Goal: Task Accomplishment & Management: Use online tool/utility

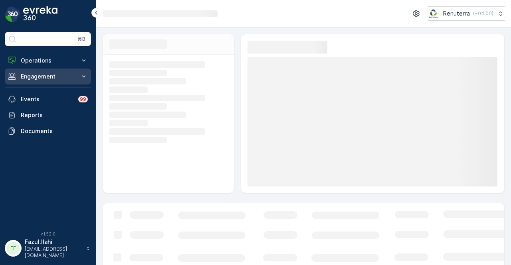
click at [50, 73] on p "Engagement" at bounding box center [48, 77] width 54 height 8
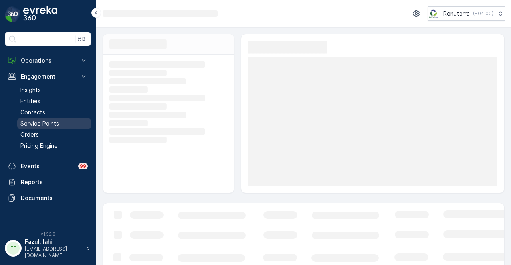
click at [54, 120] on p "Service Points" at bounding box center [39, 124] width 39 height 8
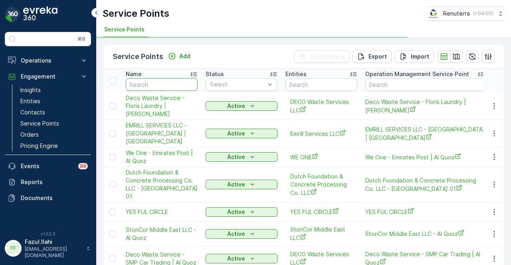
click at [168, 86] on input "text" at bounding box center [162, 84] width 72 height 13
click at [170, 88] on input "text" at bounding box center [162, 84] width 72 height 13
type input "sasa"
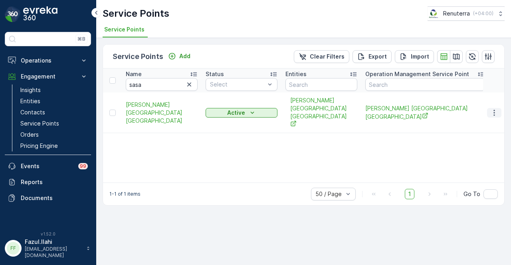
click at [489, 108] on button "button" at bounding box center [494, 113] width 14 height 10
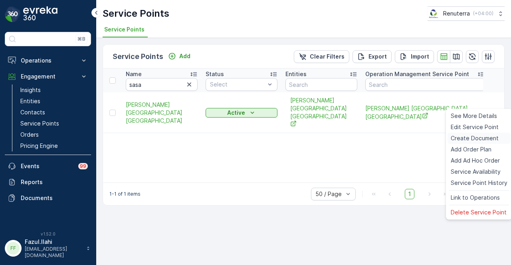
click at [492, 139] on span "Create Document" at bounding box center [474, 138] width 48 height 8
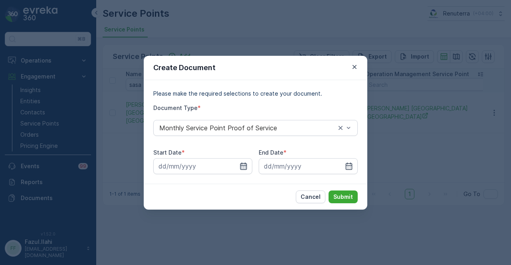
click at [245, 166] on icon "button" at bounding box center [243, 166] width 8 height 8
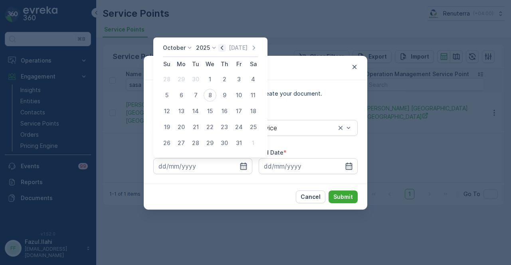
click at [225, 51] on icon "button" at bounding box center [222, 48] width 8 height 8
click at [180, 82] on div "1" at bounding box center [181, 79] width 13 height 13
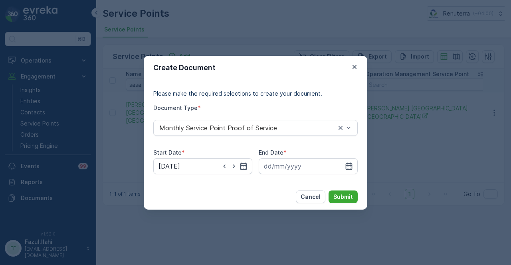
type input "01.09.2025"
drag, startPoint x: 353, startPoint y: 170, endPoint x: 349, endPoint y: 118, distance: 52.0
click at [352, 168] on div at bounding box center [307, 166] width 99 height 16
click at [349, 163] on icon "button" at bounding box center [349, 166] width 8 height 8
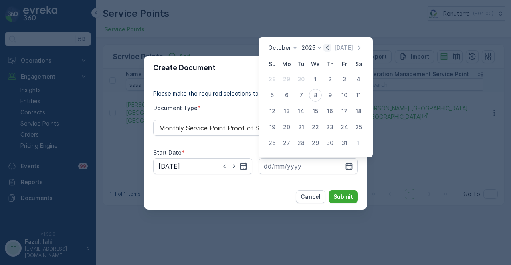
click at [327, 47] on icon "button" at bounding box center [327, 48] width 8 height 8
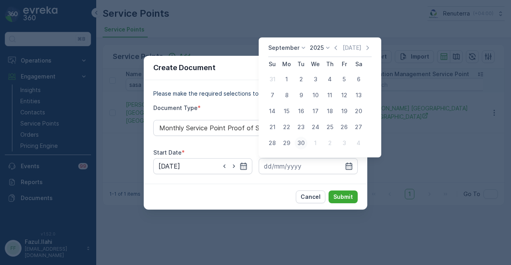
click at [302, 142] on div "30" at bounding box center [300, 143] width 13 height 13
type input "30.09.2025"
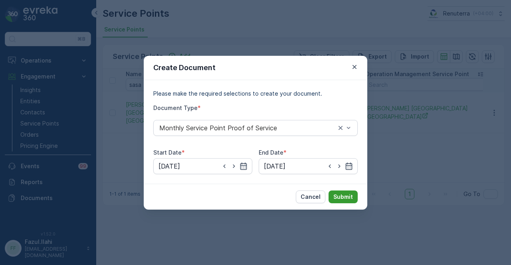
click at [350, 191] on button "Submit" at bounding box center [342, 197] width 29 height 13
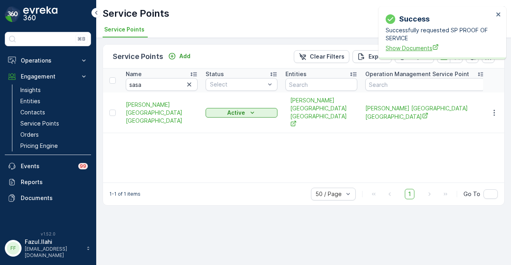
click at [405, 47] on span "Show Documents" at bounding box center [439, 48] width 108 height 8
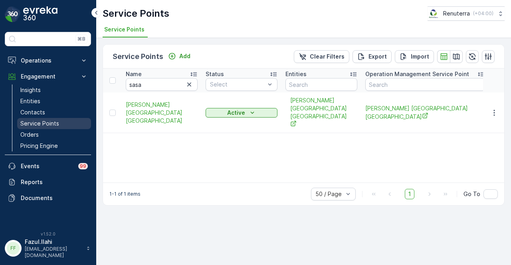
click at [50, 118] on link "Service Points" at bounding box center [54, 123] width 74 height 11
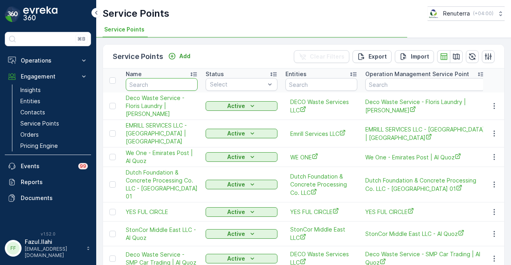
click at [166, 86] on input "text" at bounding box center [162, 84] width 72 height 13
type input "sa"
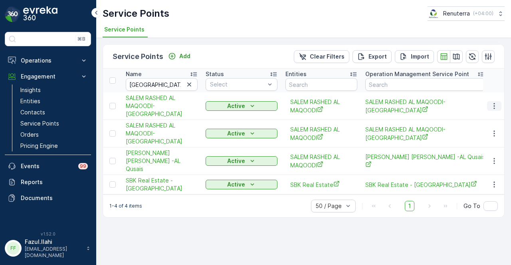
click at [492, 105] on icon "button" at bounding box center [494, 106] width 8 height 8
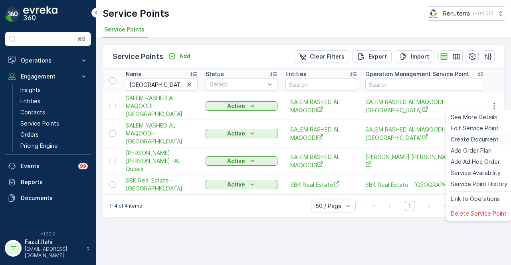
click at [486, 140] on span "Create Document" at bounding box center [474, 140] width 48 height 8
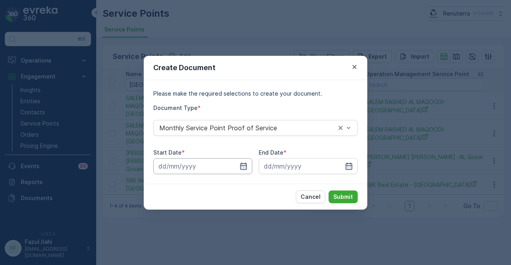
click at [237, 161] on input at bounding box center [202, 166] width 99 height 16
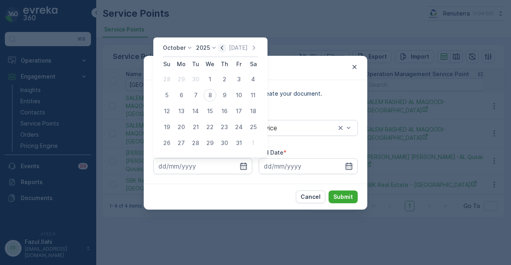
click at [223, 46] on icon "button" at bounding box center [222, 47] width 2 height 4
click at [180, 81] on div "1" at bounding box center [181, 79] width 13 height 13
type input "01.09.2025"
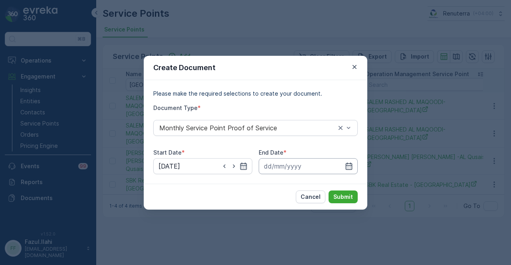
drag, startPoint x: 356, startPoint y: 165, endPoint x: 357, endPoint y: 160, distance: 5.2
click at [357, 165] on input at bounding box center [307, 166] width 99 height 16
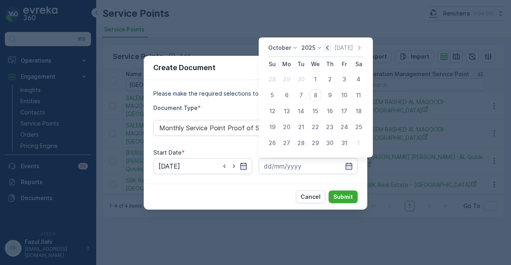
click at [328, 47] on icon "button" at bounding box center [327, 47] width 2 height 4
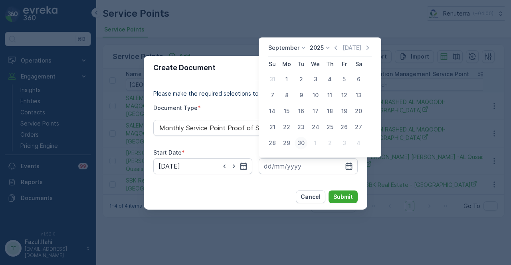
click at [299, 141] on div "30" at bounding box center [300, 143] width 13 height 13
type input "30.09.2025"
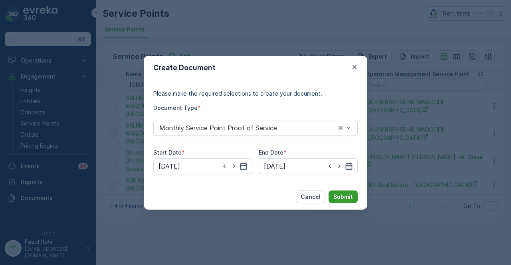
click at [338, 192] on button "Submit" at bounding box center [342, 197] width 29 height 13
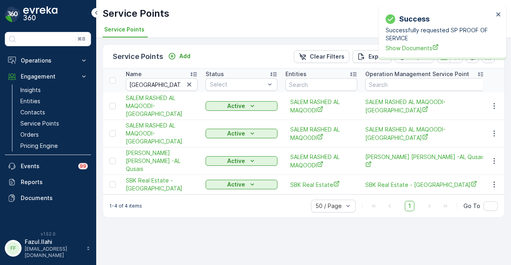
click at [421, 41] on p "Successfully requested SP PROOF OF SERVICE" at bounding box center [439, 34] width 108 height 16
click at [415, 47] on span "Show Documents" at bounding box center [439, 48] width 108 height 8
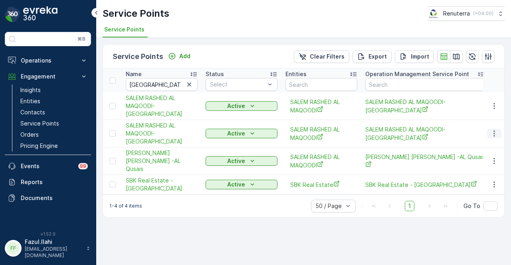
click at [497, 131] on icon "button" at bounding box center [494, 134] width 8 height 8
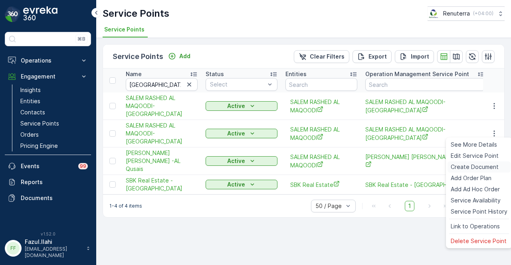
click at [488, 170] on span "Create Document" at bounding box center [474, 167] width 48 height 8
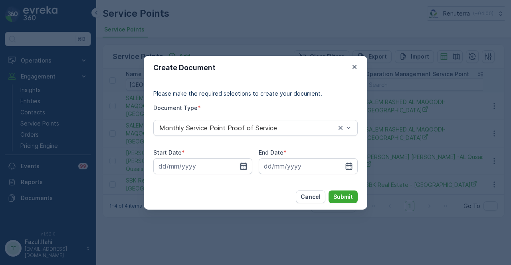
click at [247, 165] on icon "button" at bounding box center [243, 166] width 8 height 8
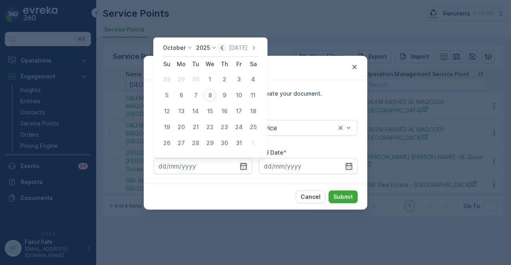
click at [223, 47] on icon "button" at bounding box center [222, 48] width 8 height 8
click at [185, 81] on div "1" at bounding box center [181, 79] width 13 height 13
type input "01.09.2025"
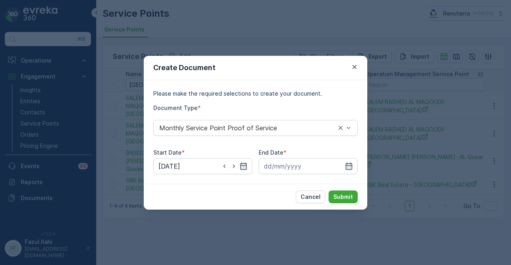
click at [361, 166] on div "Please make the required selections to create your document. Document Type * Mo…" at bounding box center [255, 132] width 223 height 104
drag, startPoint x: 345, startPoint y: 166, endPoint x: 345, endPoint y: 161, distance: 4.8
click at [345, 165] on icon "button" at bounding box center [349, 166] width 8 height 8
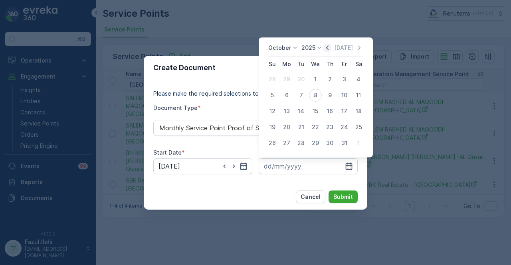
click at [326, 48] on icon "button" at bounding box center [327, 48] width 8 height 8
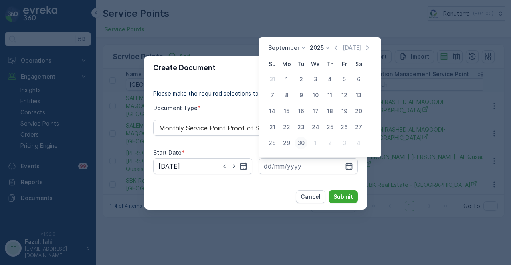
drag, startPoint x: 300, startPoint y: 141, endPoint x: 338, endPoint y: 189, distance: 61.1
click at [300, 142] on div "30" at bounding box center [300, 143] width 13 height 13
type input "30.09.2025"
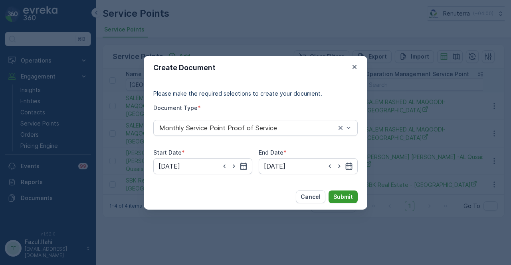
click at [340, 192] on button "Submit" at bounding box center [342, 197] width 29 height 13
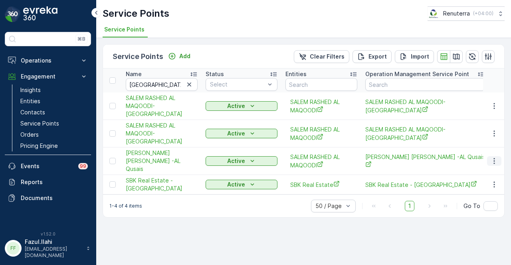
click at [500, 157] on button "button" at bounding box center [494, 161] width 14 height 10
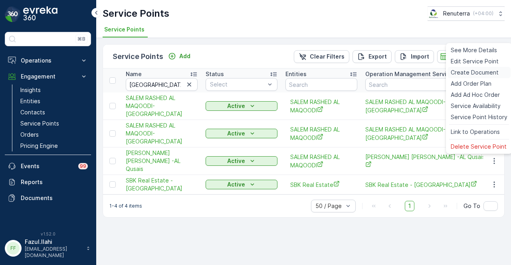
click at [479, 75] on span "Create Document" at bounding box center [474, 73] width 48 height 8
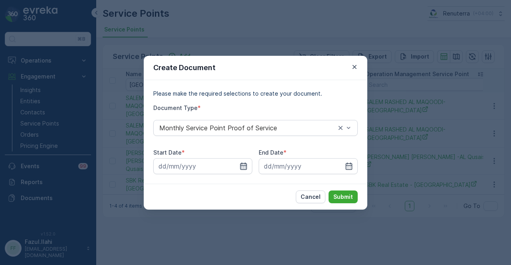
click at [241, 169] on icon "button" at bounding box center [243, 166] width 8 height 8
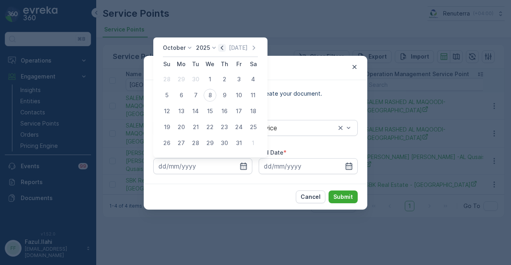
click at [223, 51] on icon "button" at bounding box center [222, 48] width 8 height 8
click at [178, 80] on div "1" at bounding box center [181, 79] width 13 height 13
type input "01.09.2025"
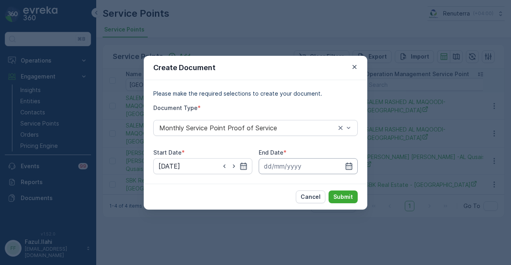
drag, startPoint x: 348, startPoint y: 168, endPoint x: 345, endPoint y: 160, distance: 8.3
click at [348, 167] on icon "button" at bounding box center [349, 166] width 8 height 8
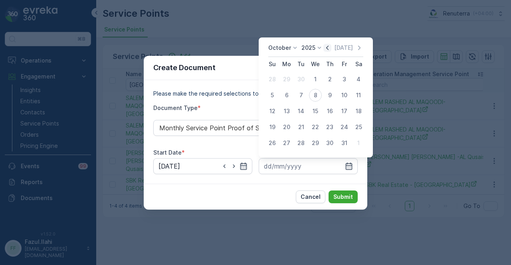
click at [326, 47] on icon "button" at bounding box center [327, 48] width 8 height 8
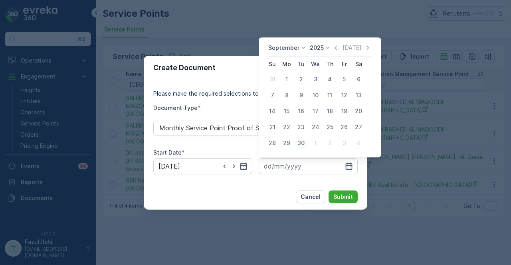
click at [306, 144] on div "30" at bounding box center [300, 143] width 13 height 13
type input "30.09.2025"
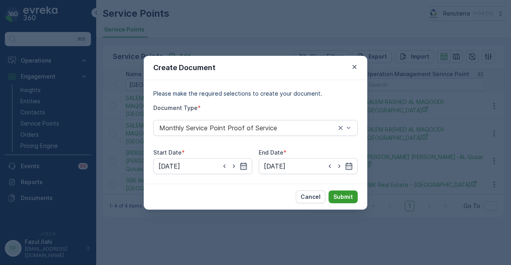
click at [338, 198] on p "Submit" at bounding box center [343, 197] width 20 height 8
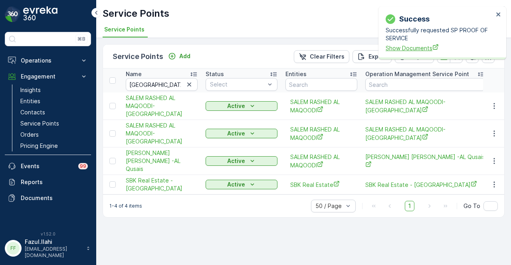
click at [404, 50] on span "Show Documents" at bounding box center [439, 48] width 108 height 8
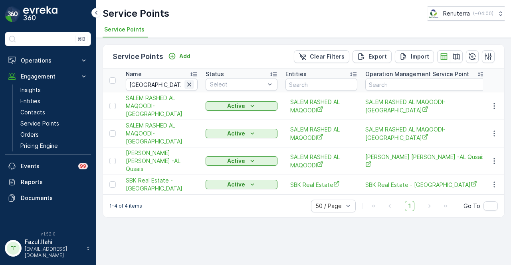
click at [187, 86] on icon "button" at bounding box center [189, 85] width 8 height 8
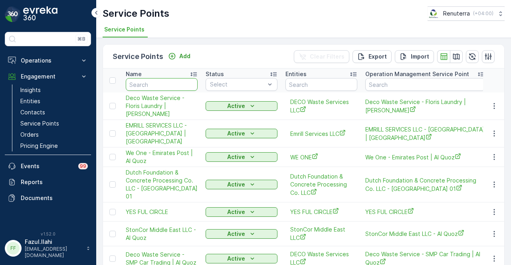
click at [164, 87] on input "text" at bounding box center [162, 84] width 72 height 13
type input "rashed"
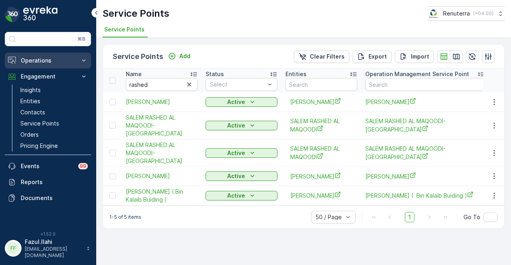
click at [60, 64] on button "Operations" at bounding box center [48, 61] width 86 height 16
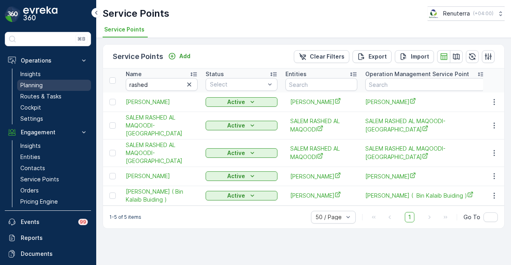
click at [57, 82] on link "Planning" at bounding box center [54, 85] width 74 height 11
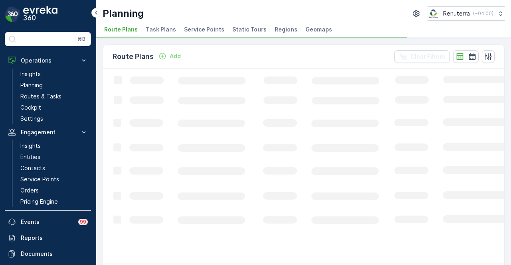
click at [213, 24] on li "Service Points" at bounding box center [204, 31] width 45 height 14
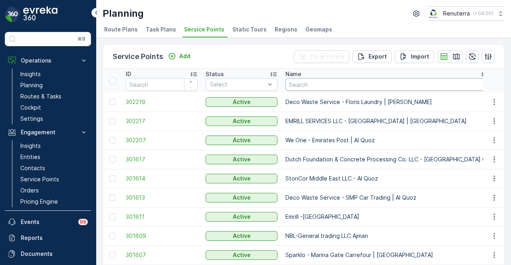
click at [350, 84] on input "text" at bounding box center [386, 84] width 203 height 13
type input "hamda"
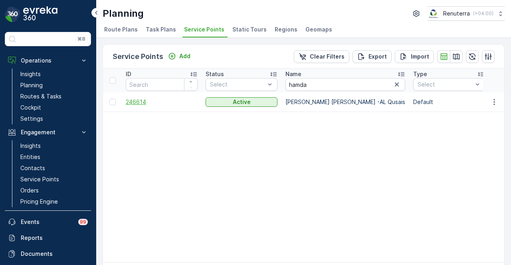
click at [139, 103] on span "246614" at bounding box center [162, 102] width 72 height 8
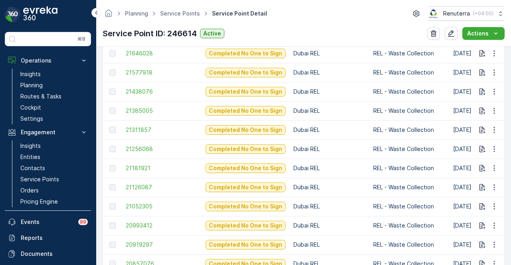
scroll to position [439, 0]
click at [133, 107] on span "21256068" at bounding box center [162, 111] width 72 height 8
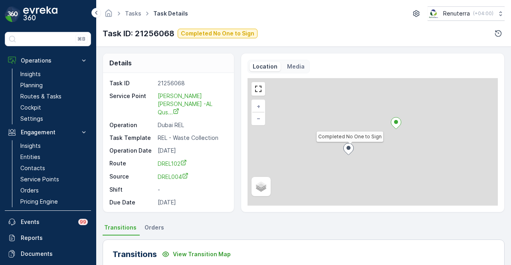
scroll to position [120, 0]
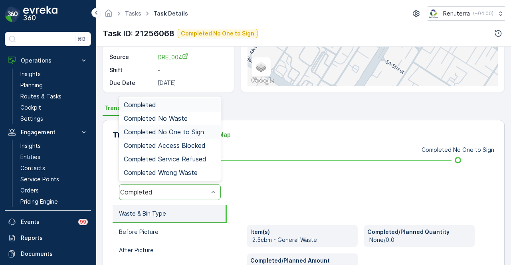
click at [199, 128] on span "Completed No One to Sign" at bounding box center [164, 131] width 80 height 7
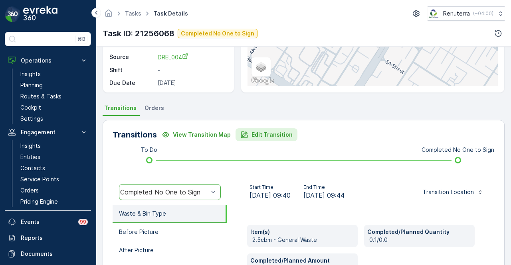
click at [270, 129] on button "Edit Transition" at bounding box center [266, 134] width 62 height 13
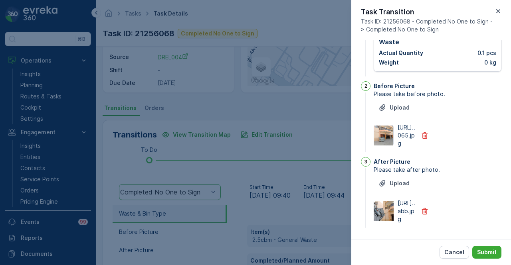
scroll to position [0, 0]
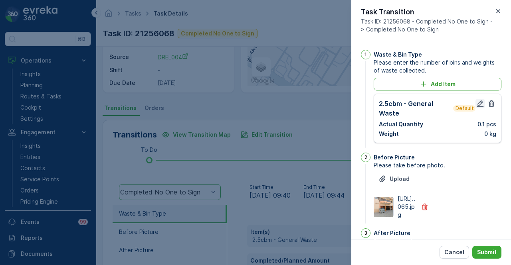
click at [482, 106] on button "button" at bounding box center [480, 104] width 10 height 10
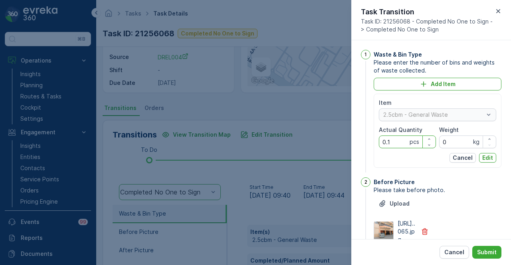
drag, startPoint x: 400, startPoint y: 141, endPoint x: 366, endPoint y: 141, distance: 33.9
click at [366, 141] on div "1 Waste & Bin Type Please enter the number of bins and weights of waste collect…" at bounding box center [431, 112] width 140 height 124
type Quantity "1"
click at [479, 160] on button "Edit" at bounding box center [487, 158] width 17 height 10
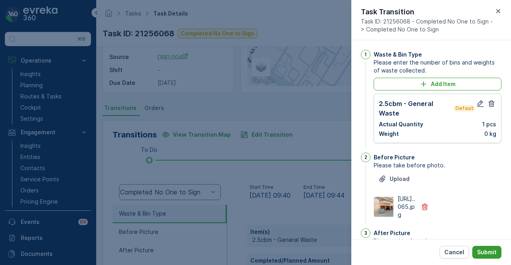
click at [487, 254] on p "Submit" at bounding box center [487, 253] width 20 height 8
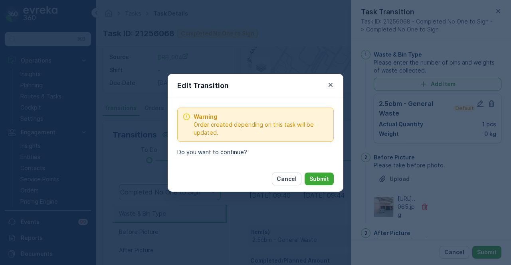
click at [313, 171] on div "Cancel Submit" at bounding box center [256, 179] width 176 height 26
click at [314, 182] on p "Submit" at bounding box center [319, 179] width 20 height 8
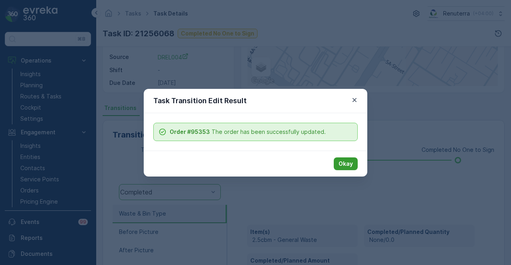
click at [356, 166] on button "Okay" at bounding box center [345, 164] width 24 height 13
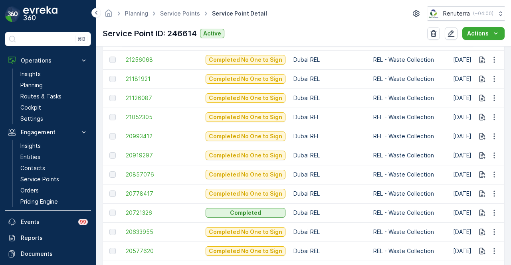
scroll to position [439, 0]
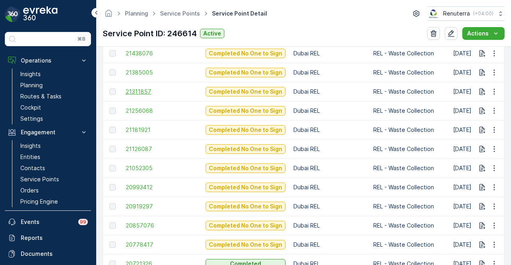
click at [147, 93] on span "21311857" at bounding box center [162, 92] width 72 height 8
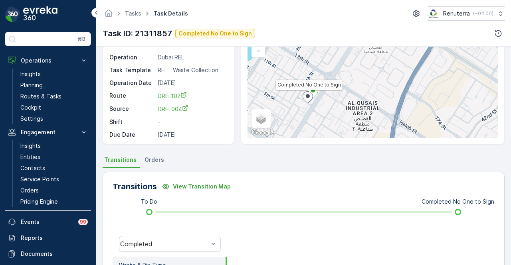
scroll to position [160, 0]
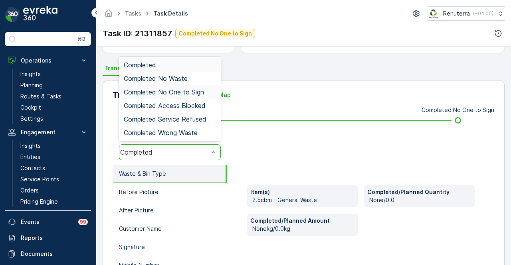
click at [194, 89] on span "Completed No One to Sign" at bounding box center [164, 92] width 80 height 7
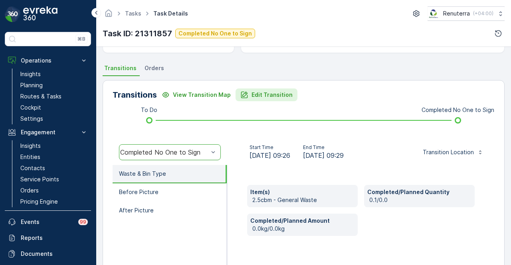
click at [276, 95] on p "Edit Transition" at bounding box center [271, 95] width 41 height 8
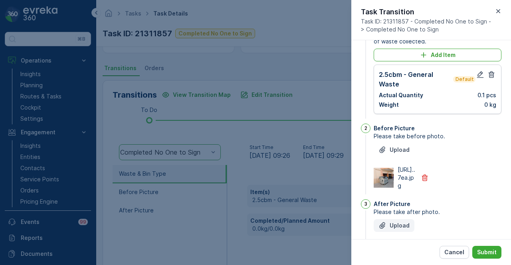
scroll to position [0, 0]
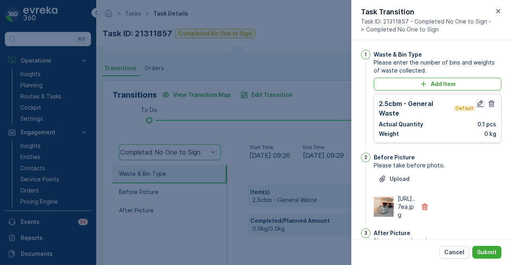
click at [478, 107] on icon "button" at bounding box center [480, 104] width 7 height 7
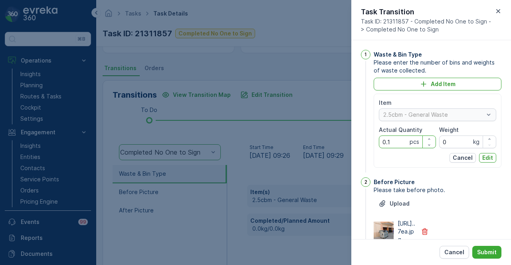
drag, startPoint x: 401, startPoint y: 139, endPoint x: 364, endPoint y: 139, distance: 37.5
click at [364, 139] on div "1 Waste & Bin Type Please enter the number of bins and weights of waste collect…" at bounding box center [431, 112] width 140 height 124
type Quantity "1"
click at [485, 161] on button "Edit" at bounding box center [487, 158] width 17 height 10
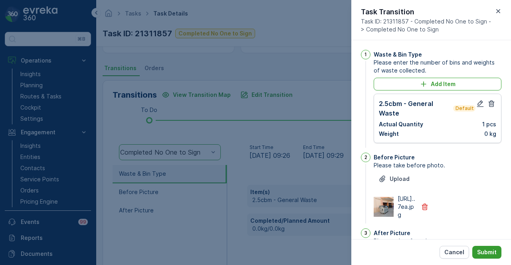
click at [481, 250] on p "Submit" at bounding box center [487, 253] width 20 height 8
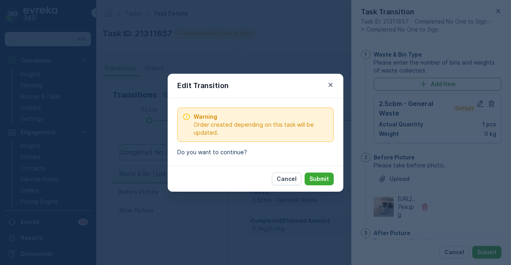
drag, startPoint x: 325, startPoint y: 177, endPoint x: 322, endPoint y: 185, distance: 9.1
click at [324, 179] on p "Submit" at bounding box center [319, 179] width 20 height 8
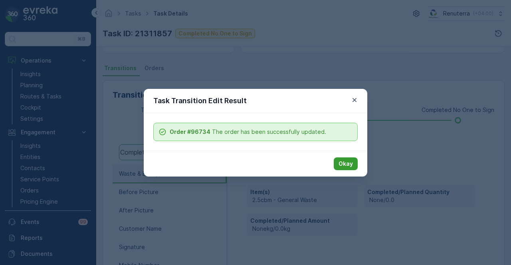
click at [343, 162] on p "Okay" at bounding box center [345, 164] width 14 height 8
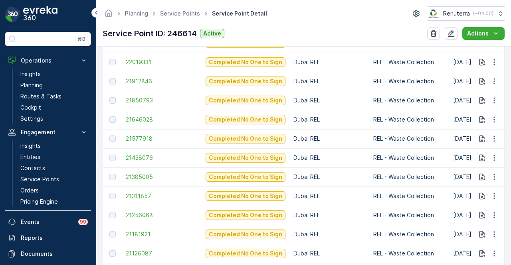
scroll to position [345, 0]
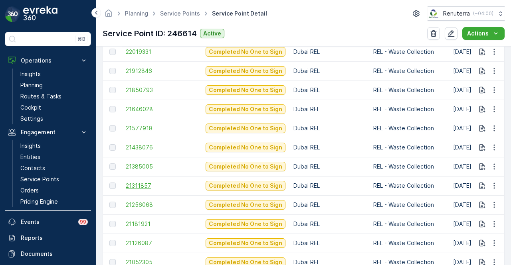
click at [146, 184] on span "21311857" at bounding box center [162, 186] width 72 height 8
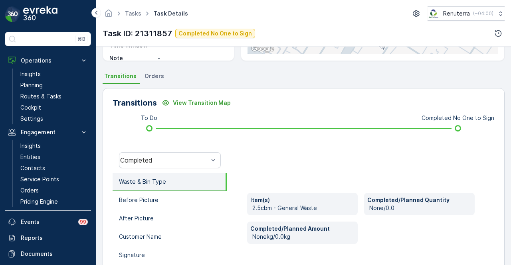
scroll to position [160, 0]
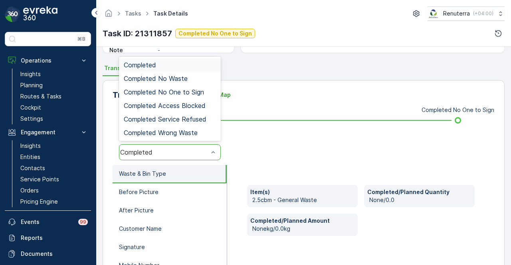
click at [207, 146] on div "Completed" at bounding box center [170, 152] width 102 height 16
click at [207, 96] on div "Completed No One to Sign" at bounding box center [170, 92] width 102 height 14
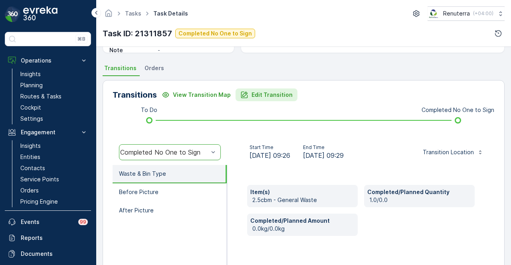
click at [258, 95] on p "Edit Transition" at bounding box center [271, 95] width 41 height 8
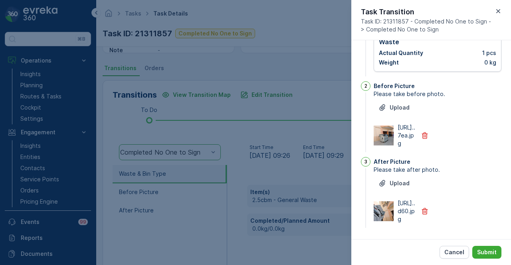
scroll to position [0, 0]
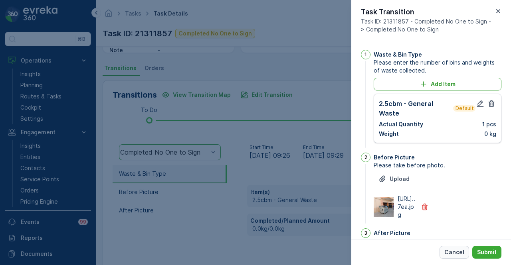
click at [461, 251] on p "Cancel" at bounding box center [454, 253] width 20 height 8
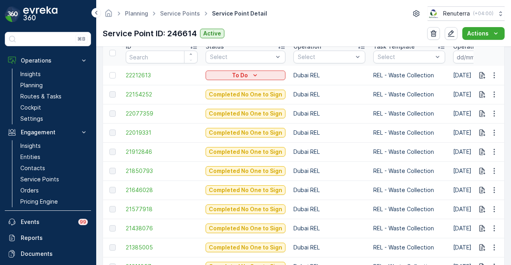
scroll to position [239, 0]
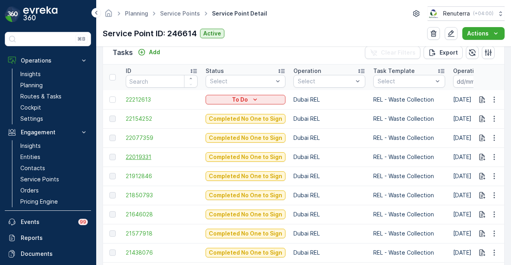
click at [132, 158] on span "22019331" at bounding box center [162, 157] width 72 height 8
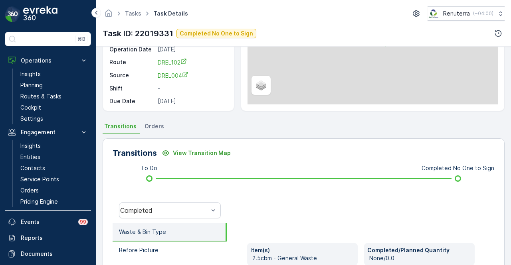
scroll to position [199, 0]
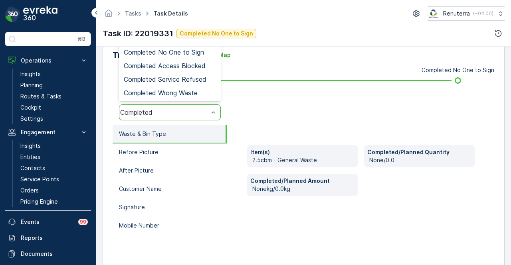
click at [193, 120] on div "Completed" at bounding box center [170, 113] width 102 height 16
click at [193, 55] on span "Completed No One to Sign" at bounding box center [164, 52] width 80 height 7
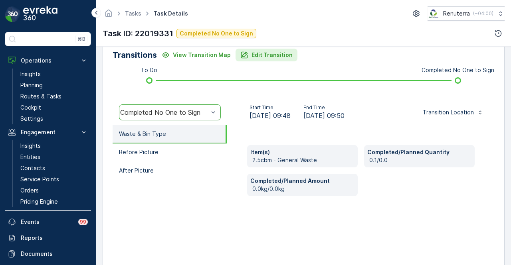
click at [254, 55] on p "Edit Transition" at bounding box center [271, 55] width 41 height 8
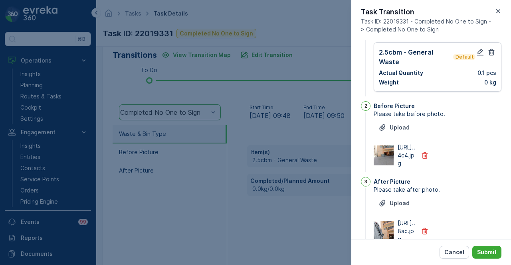
scroll to position [0, 0]
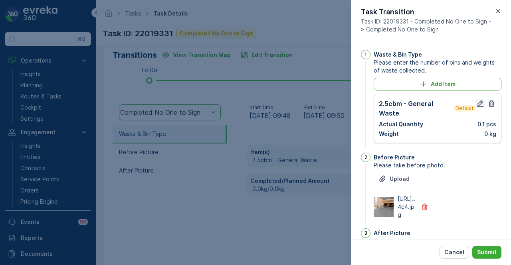
click at [481, 103] on icon "button" at bounding box center [480, 104] width 8 height 8
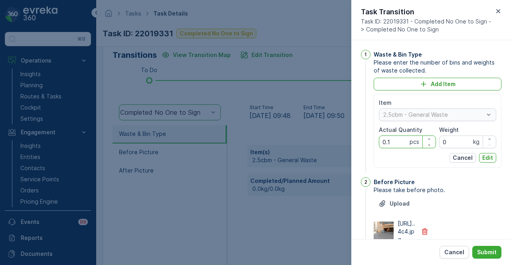
drag, startPoint x: 392, startPoint y: 142, endPoint x: 358, endPoint y: 142, distance: 33.5
click at [358, 142] on div "1 Waste & Bin Type Please enter the number of bins and weights of waste collect…" at bounding box center [431, 139] width 160 height 199
type Quantity "1"
click at [489, 160] on p "Edit" at bounding box center [487, 158] width 11 height 8
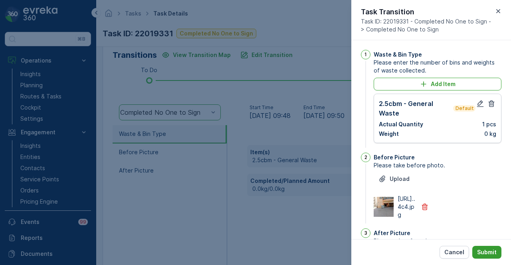
click at [496, 249] on button "Submit" at bounding box center [486, 252] width 29 height 13
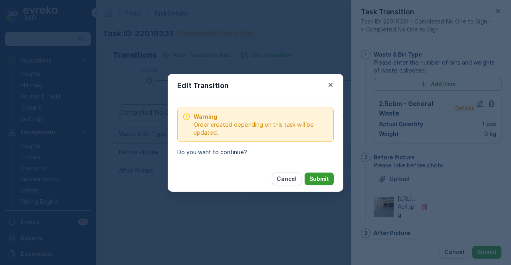
click at [312, 175] on p "Submit" at bounding box center [319, 179] width 20 height 8
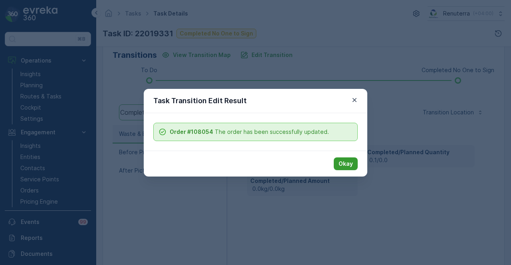
click at [355, 164] on button "Okay" at bounding box center [345, 164] width 24 height 13
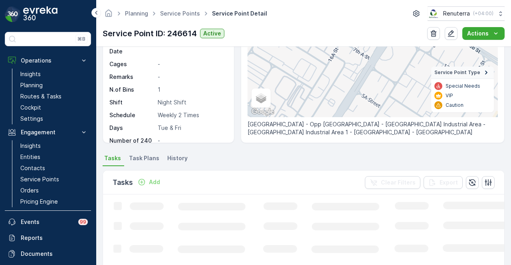
scroll to position [239, 0]
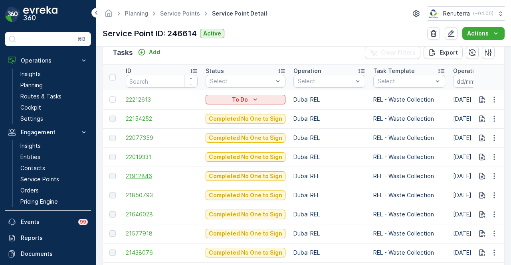
click at [142, 175] on span "21912846" at bounding box center [162, 176] width 72 height 8
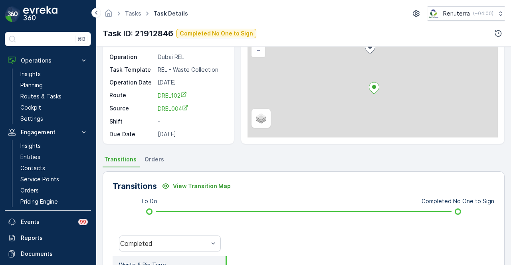
scroll to position [199, 0]
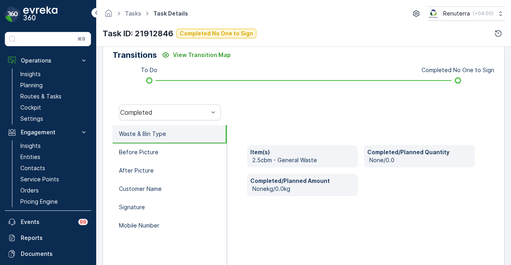
click at [164, 102] on div "Completed" at bounding box center [169, 113] width 114 height 26
click at [179, 45] on div "Tasks Task Details Renuterra ( +04:00 ) Task ID: 21912846 Completed No One to S…" at bounding box center [303, 23] width 414 height 47
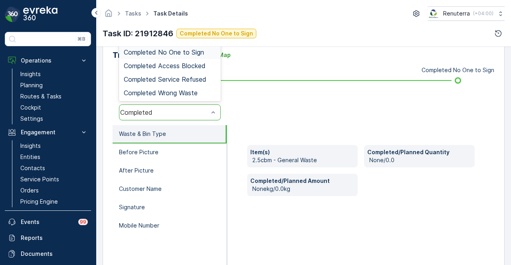
click at [191, 55] on span "Completed No One to Sign" at bounding box center [164, 52] width 80 height 7
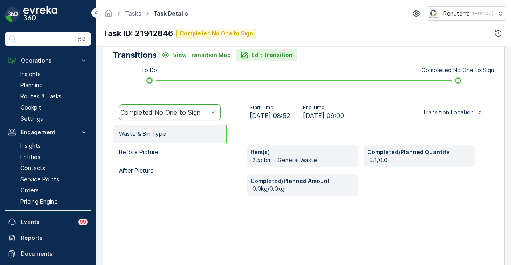
click at [266, 56] on p "Edit Transition" at bounding box center [271, 55] width 41 height 8
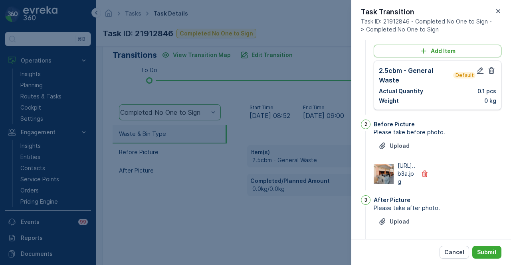
scroll to position [0, 0]
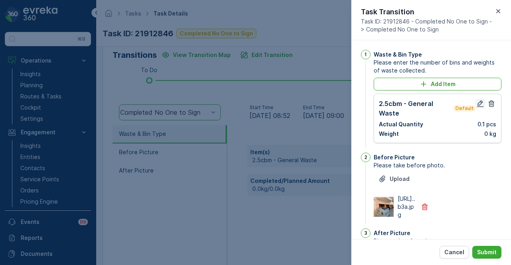
click at [478, 103] on icon "button" at bounding box center [480, 104] width 8 height 8
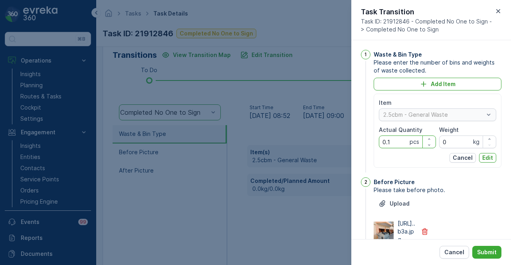
drag, startPoint x: 397, startPoint y: 145, endPoint x: 369, endPoint y: 145, distance: 27.5
click at [369, 145] on div "1 Waste & Bin Type Please enter the number of bins and weights of waste collect…" at bounding box center [431, 112] width 140 height 124
type Quantity "1"
click at [488, 157] on p "Edit" at bounding box center [487, 158] width 11 height 8
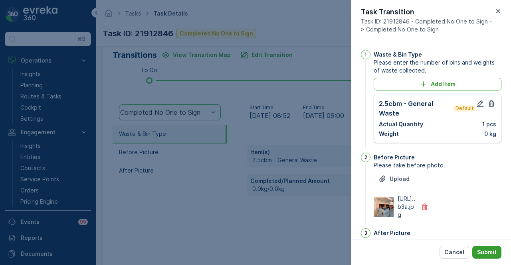
click at [486, 255] on p "Submit" at bounding box center [487, 253] width 20 height 8
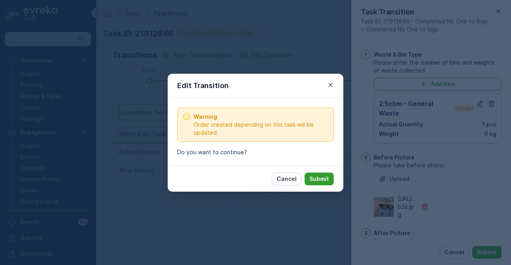
click at [322, 181] on p "Submit" at bounding box center [319, 179] width 20 height 8
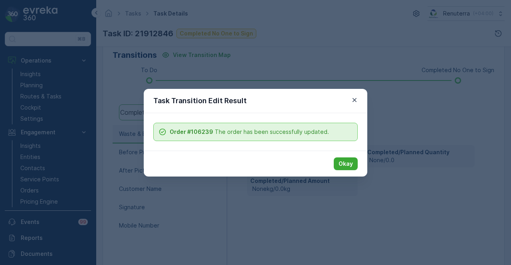
drag, startPoint x: 345, startPoint y: 163, endPoint x: 299, endPoint y: 223, distance: 75.2
click at [345, 163] on p "Okay" at bounding box center [345, 164] width 14 height 8
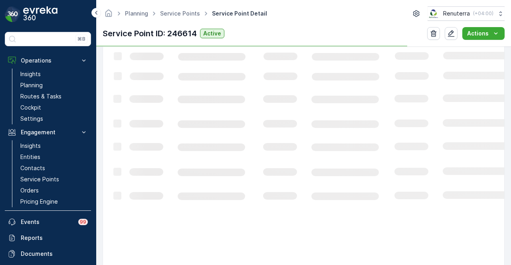
scroll to position [265, 0]
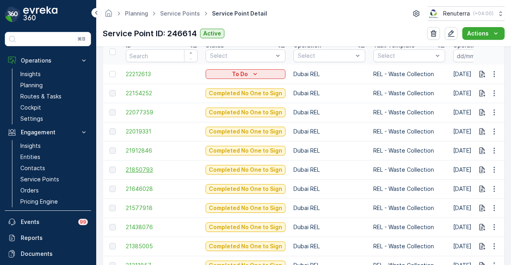
click at [138, 172] on span "21850793" at bounding box center [162, 170] width 72 height 8
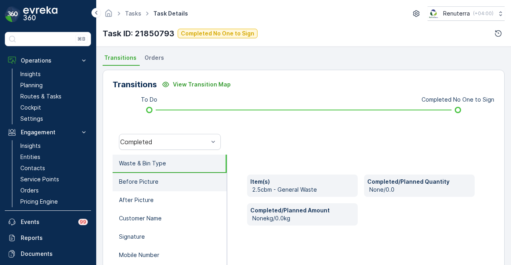
scroll to position [157, 0]
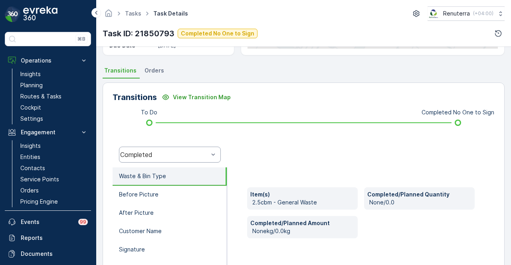
click at [193, 160] on div "Completed" at bounding box center [170, 155] width 102 height 16
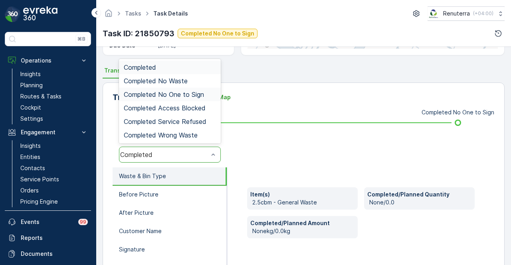
click at [191, 91] on span "Completed No One to Sign" at bounding box center [164, 94] width 80 height 7
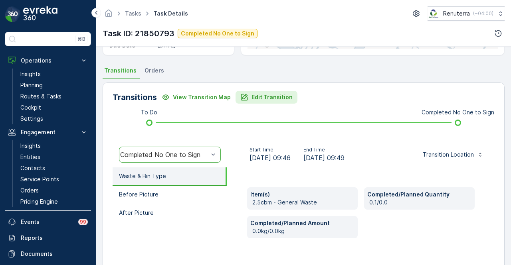
click at [270, 93] on p "Edit Transition" at bounding box center [271, 97] width 41 height 8
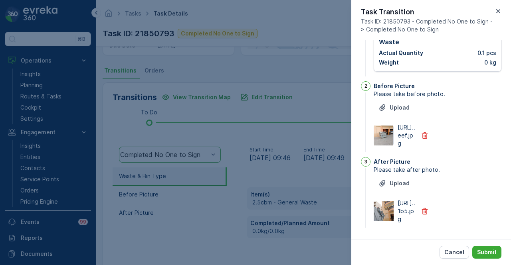
scroll to position [0, 0]
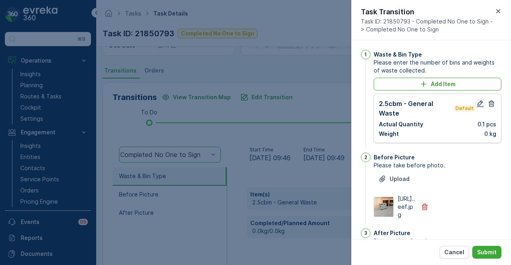
click at [476, 107] on icon "button" at bounding box center [480, 104] width 8 height 8
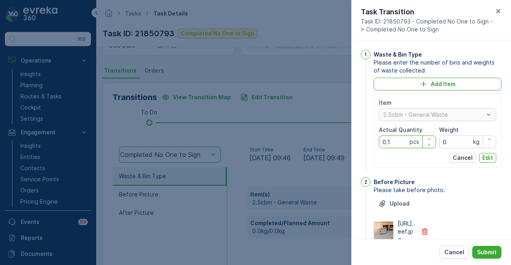
drag, startPoint x: 396, startPoint y: 138, endPoint x: 369, endPoint y: 142, distance: 26.5
click at [369, 142] on div "1 Waste & Bin Type Please enter the number of bins and weights of waste collect…" at bounding box center [431, 112] width 140 height 124
type Quantity "1"
click at [480, 157] on button "Edit" at bounding box center [487, 158] width 17 height 10
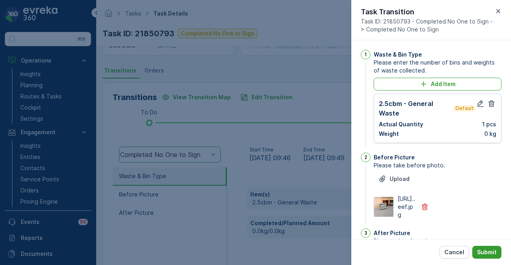
click at [487, 253] on p "Submit" at bounding box center [487, 253] width 20 height 8
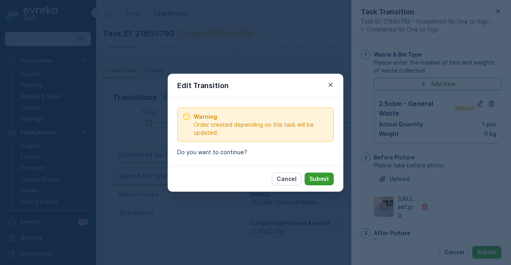
click at [310, 180] on p "Submit" at bounding box center [319, 179] width 20 height 8
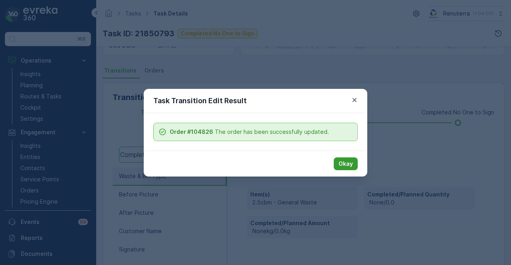
click at [353, 160] on button "Okay" at bounding box center [345, 164] width 24 height 13
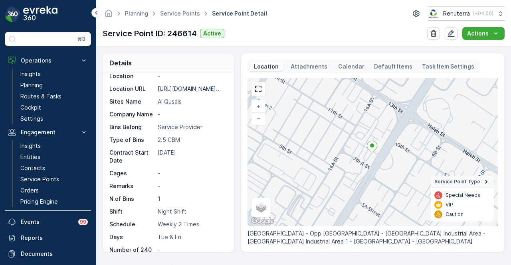
scroll to position [239, 0]
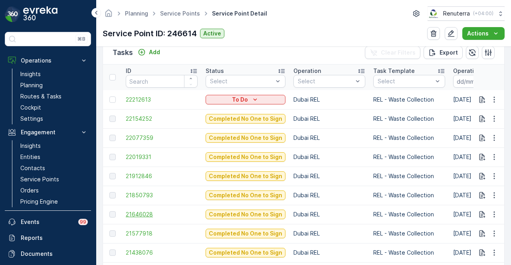
click at [147, 213] on span "21646028" at bounding box center [162, 215] width 72 height 8
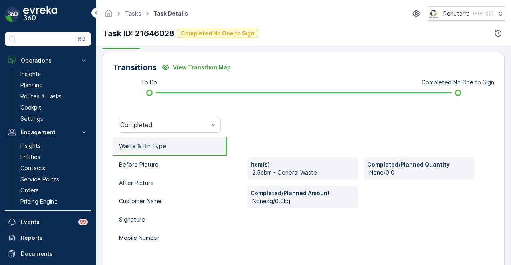
scroll to position [199, 0]
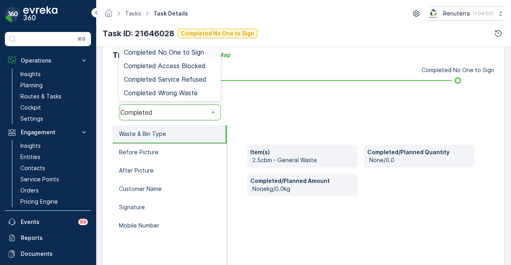
click at [204, 53] on div "Completed No One to Sign" at bounding box center [170, 52] width 92 height 7
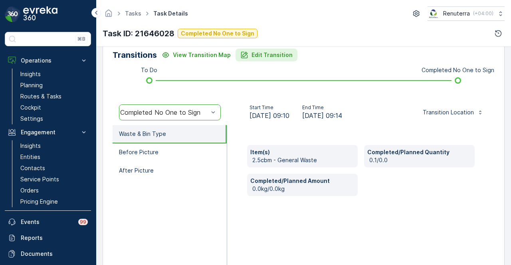
click at [257, 51] on p "Edit Transition" at bounding box center [271, 55] width 41 height 8
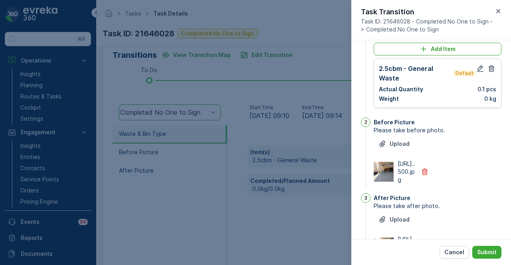
scroll to position [0, 0]
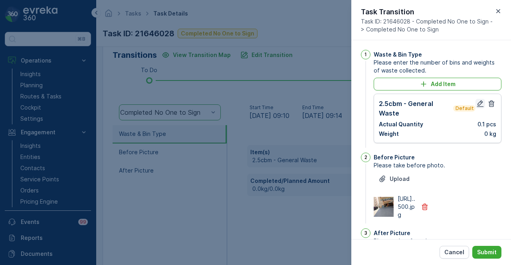
click at [480, 101] on icon "button" at bounding box center [480, 104] width 7 height 7
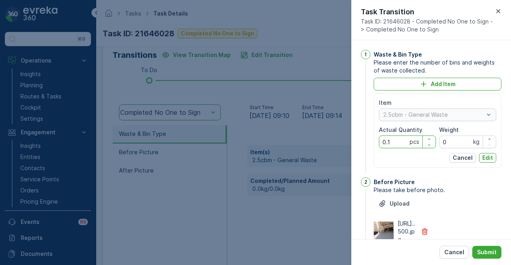
drag, startPoint x: 400, startPoint y: 144, endPoint x: 359, endPoint y: 144, distance: 41.1
click at [359, 144] on div "1 Waste & Bin Type Please enter the number of bins and weights of waste collect…" at bounding box center [431, 139] width 160 height 199
type Quantity "1"
click at [490, 160] on p "Edit" at bounding box center [487, 158] width 11 height 8
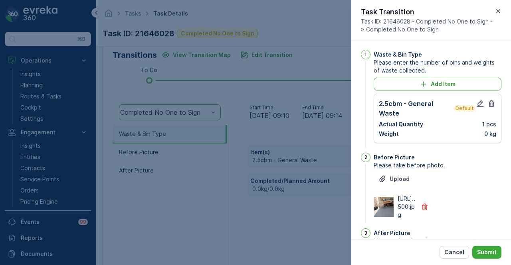
click at [487, 241] on div "Cancel Submit" at bounding box center [431, 252] width 160 height 26
click at [495, 262] on div "Cancel Submit" at bounding box center [431, 252] width 160 height 26
click at [495, 260] on div "Cancel Submit" at bounding box center [431, 252] width 160 height 26
click at [494, 257] on button "Submit" at bounding box center [486, 252] width 29 height 13
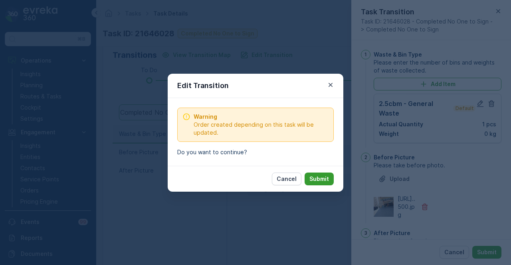
click at [320, 174] on button "Submit" at bounding box center [318, 179] width 29 height 13
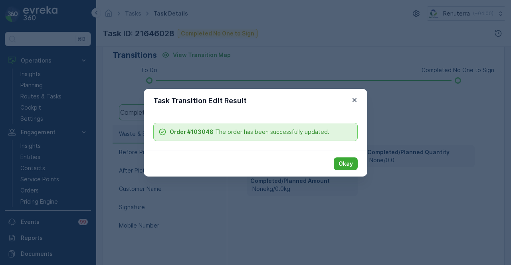
click at [346, 168] on button "Okay" at bounding box center [345, 164] width 24 height 13
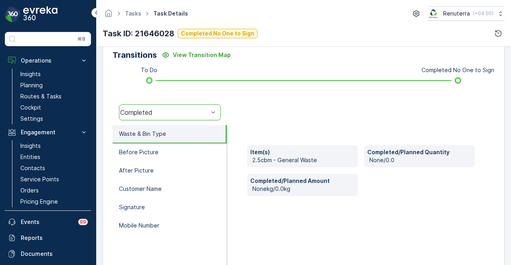
click at [287, 213] on div "Item(s) 2.5cbm - General Waste Completed/Planned Quantity None/0.0 Completed/Pl…" at bounding box center [360, 205] width 267 height 160
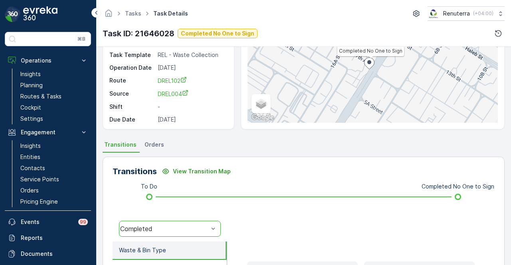
scroll to position [80, 0]
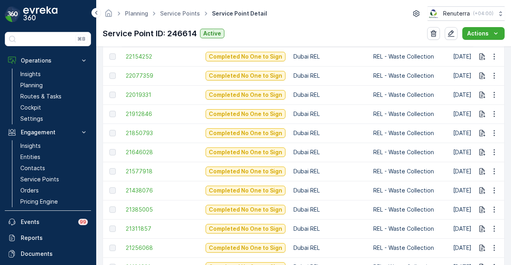
scroll to position [305, 0]
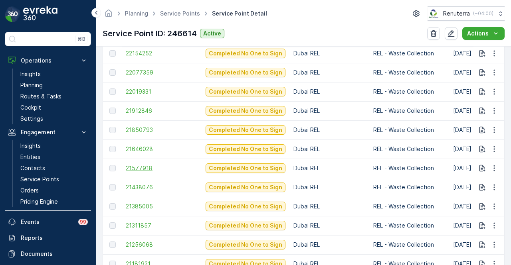
click at [140, 169] on span "21577918" at bounding box center [162, 168] width 72 height 8
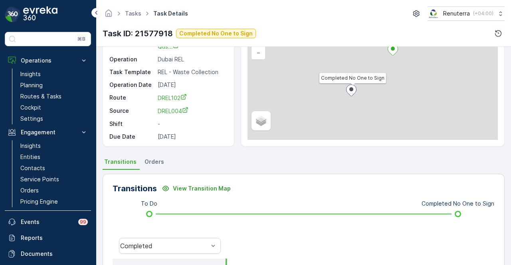
scroll to position [120, 0]
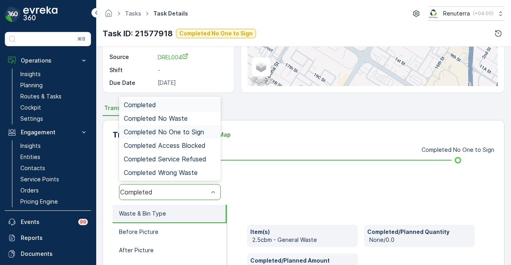
click at [195, 133] on span "Completed No One to Sign" at bounding box center [164, 131] width 80 height 7
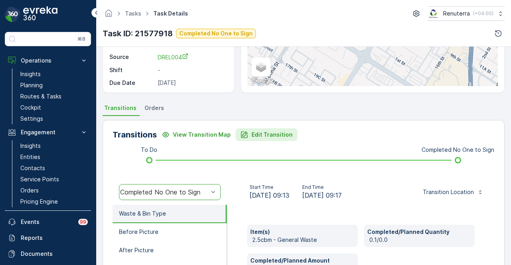
click at [257, 128] on button "Edit Transition" at bounding box center [266, 134] width 62 height 13
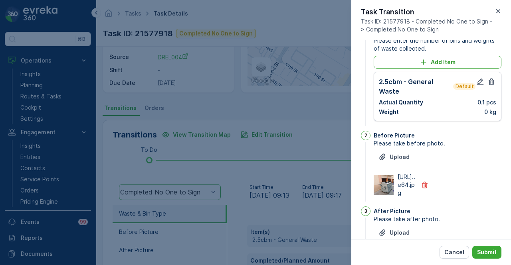
scroll to position [0, 0]
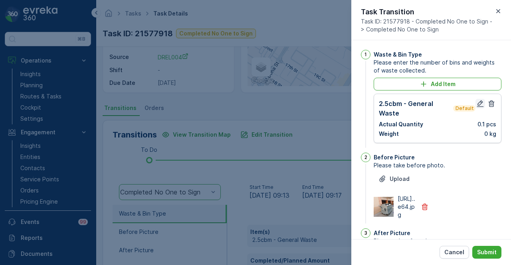
click at [478, 102] on icon "button" at bounding box center [480, 104] width 7 height 7
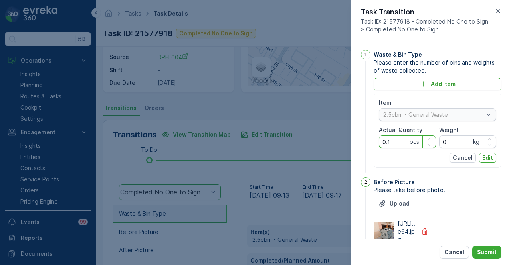
drag, startPoint x: 394, startPoint y: 141, endPoint x: 361, endPoint y: 142, distance: 32.7
click at [361, 142] on div "1 Waste & Bin Type Please enter the number of bins and weights of waste collect…" at bounding box center [431, 112] width 140 height 124
type Quantity "1"
click at [485, 159] on p "Edit" at bounding box center [487, 158] width 11 height 8
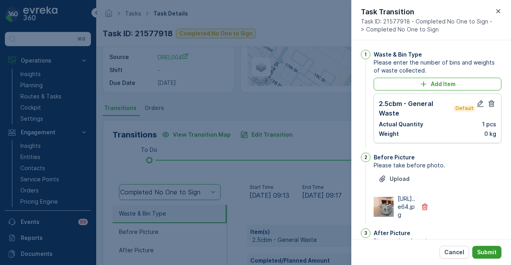
click at [481, 251] on p "Submit" at bounding box center [487, 253] width 20 height 8
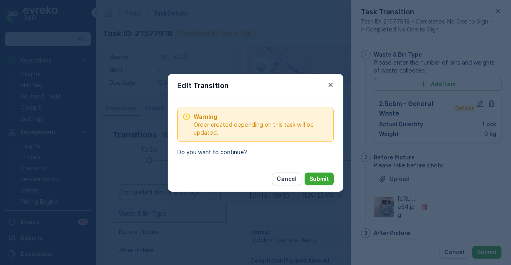
drag, startPoint x: 322, startPoint y: 174, endPoint x: 295, endPoint y: 188, distance: 30.0
click at [322, 174] on button "Submit" at bounding box center [318, 179] width 29 height 13
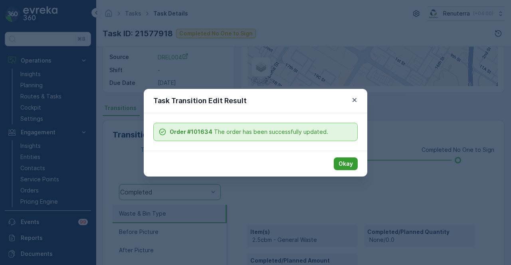
click at [353, 162] on button "Okay" at bounding box center [345, 164] width 24 height 13
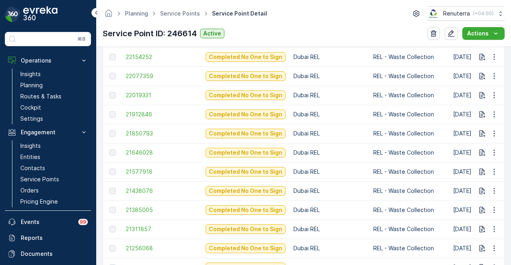
scroll to position [319, 0]
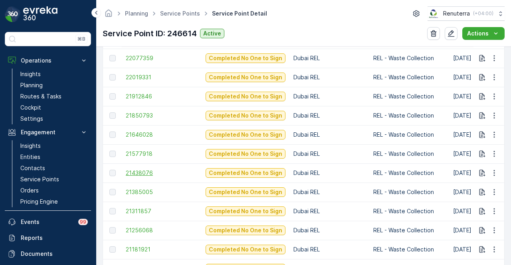
click at [133, 171] on span "21438076" at bounding box center [162, 173] width 72 height 8
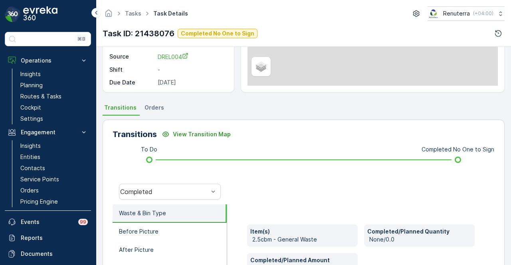
scroll to position [160, 0]
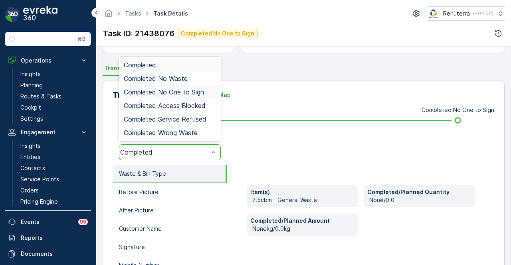
click at [195, 92] on span "Completed No One to Sign" at bounding box center [164, 92] width 80 height 7
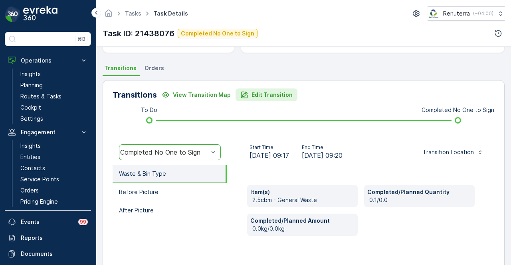
click at [252, 91] on p "Edit Transition" at bounding box center [271, 95] width 41 height 8
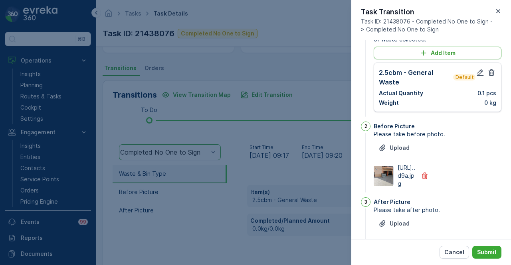
scroll to position [0, 0]
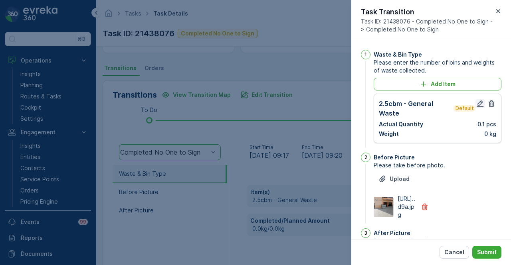
click at [478, 103] on icon "button" at bounding box center [480, 104] width 8 height 8
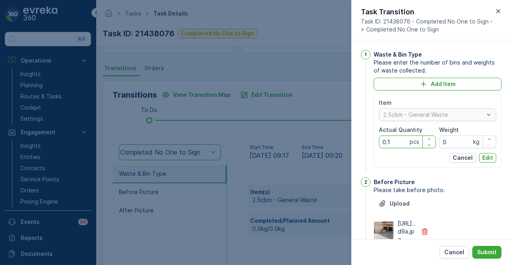
drag, startPoint x: 405, startPoint y: 141, endPoint x: 359, endPoint y: 141, distance: 45.9
click at [359, 141] on div "1 Waste & Bin Type Please enter the number of bins and weights of waste collect…" at bounding box center [431, 139] width 160 height 199
type Quantity "1"
drag, startPoint x: 480, startPoint y: 154, endPoint x: 489, endPoint y: 209, distance: 55.7
click at [482, 154] on p "Edit" at bounding box center [487, 158] width 11 height 8
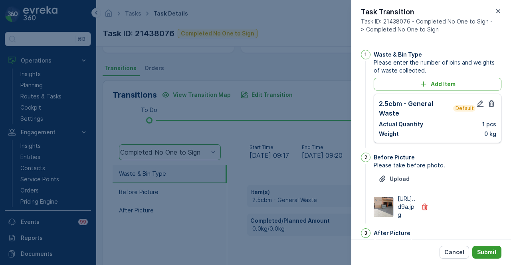
click at [480, 251] on p "Submit" at bounding box center [487, 253] width 20 height 8
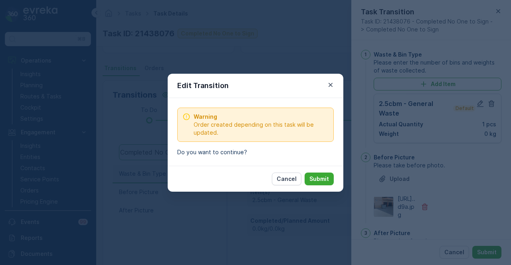
drag, startPoint x: 316, startPoint y: 183, endPoint x: 288, endPoint y: 206, distance: 36.6
click at [316, 184] on button "Submit" at bounding box center [318, 179] width 29 height 13
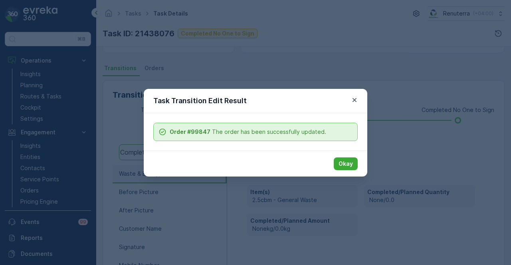
drag, startPoint x: 343, startPoint y: 162, endPoint x: 274, endPoint y: 174, distance: 69.7
click at [339, 166] on p "Okay" at bounding box center [345, 164] width 14 height 8
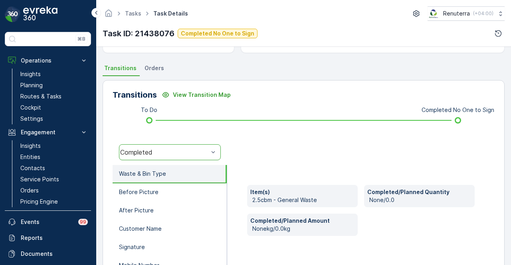
scroll to position [40, 0]
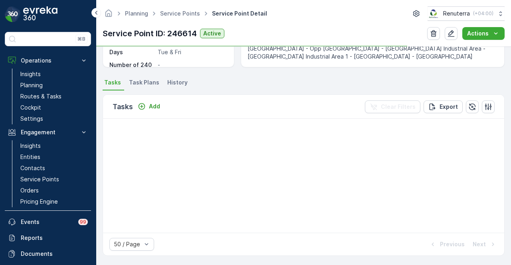
scroll to position [279, 0]
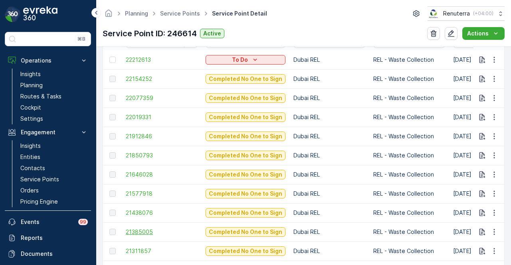
click at [152, 232] on span "21385005" at bounding box center [162, 232] width 72 height 8
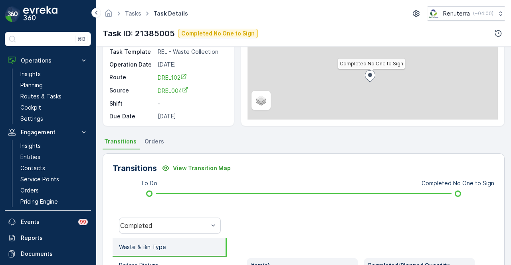
scroll to position [199, 0]
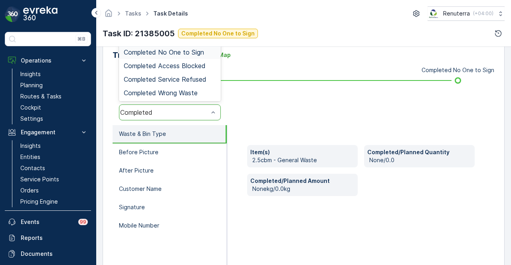
click at [206, 54] on div "Completed No One to Sign" at bounding box center [170, 52] width 92 height 7
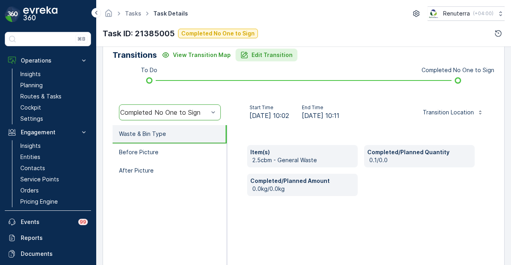
click at [285, 49] on button "Edit Transition" at bounding box center [266, 55] width 62 height 13
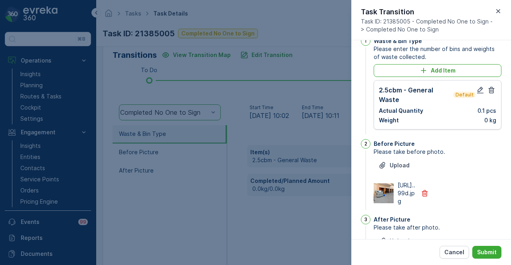
scroll to position [0, 0]
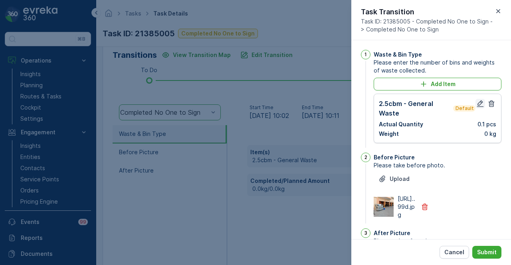
click at [477, 104] on icon "button" at bounding box center [480, 104] width 8 height 8
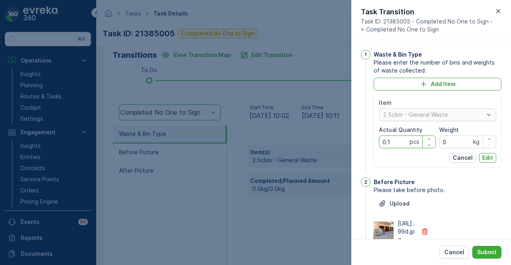
drag, startPoint x: 393, startPoint y: 138, endPoint x: 364, endPoint y: 143, distance: 29.9
click at [364, 143] on div "1 Waste & Bin Type Please enter the number of bins and weights of waste collect…" at bounding box center [431, 112] width 140 height 124
type Quantity "1"
click at [483, 158] on p "Edit" at bounding box center [487, 158] width 11 height 8
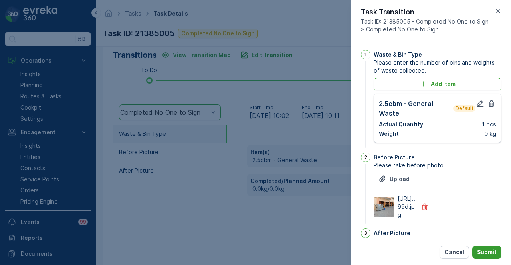
click at [487, 250] on p "Submit" at bounding box center [487, 253] width 20 height 8
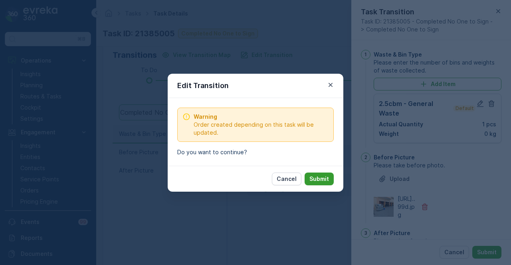
click at [327, 177] on p "Submit" at bounding box center [319, 179] width 20 height 8
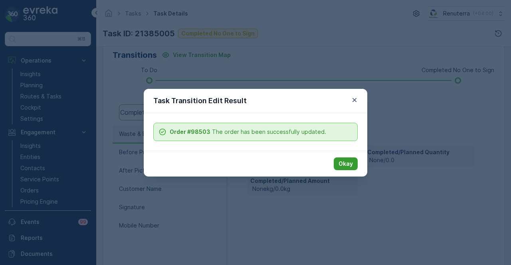
click at [352, 161] on p "Okay" at bounding box center [345, 164] width 14 height 8
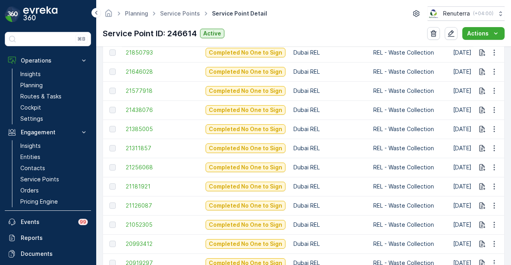
scroll to position [385, 0]
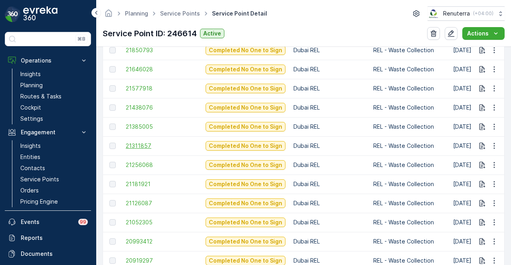
click at [148, 147] on span "21311857" at bounding box center [162, 146] width 72 height 8
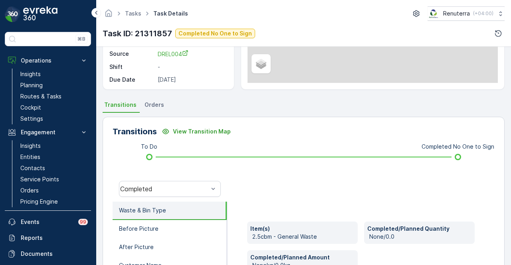
scroll to position [199, 0]
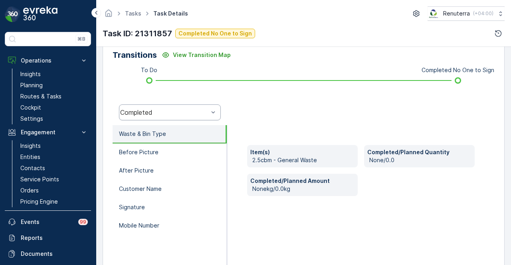
click at [207, 116] on div "Completed" at bounding box center [170, 113] width 102 height 16
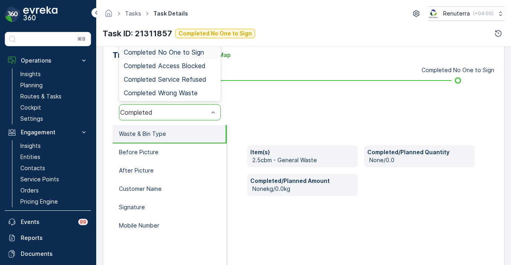
click at [205, 50] on div "Completed No One to Sign" at bounding box center [170, 52] width 92 height 7
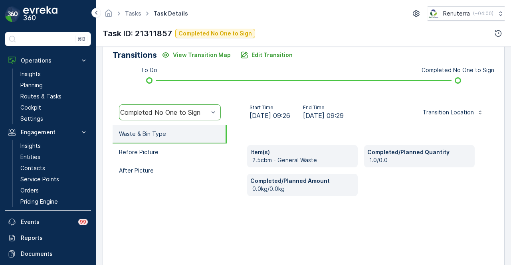
drag, startPoint x: 269, startPoint y: 59, endPoint x: 257, endPoint y: 241, distance: 181.9
click at [257, 241] on div "Transitions View Transition Map Edit Transition To Do Completed No One to Sign …" at bounding box center [304, 166] width 402 height 253
click at [257, 241] on div "Item(s) 2.5cbm - General Waste Completed/Planned Quantity 1.0/0.0 Completed/Pla…" at bounding box center [360, 205] width 267 height 160
click at [55, 174] on link "Service Points" at bounding box center [54, 179] width 74 height 11
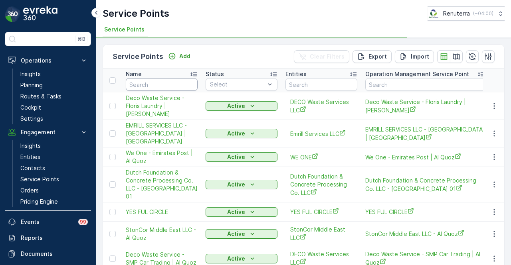
click at [155, 84] on input "text" at bounding box center [162, 84] width 72 height 13
type input "hamda"
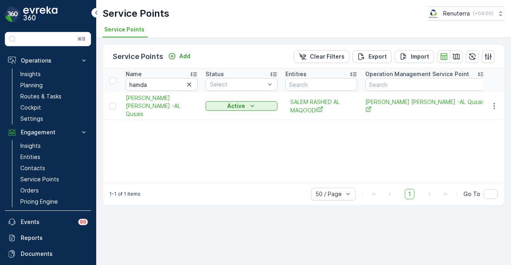
click at [503, 103] on td at bounding box center [494, 107] width 22 height 28
click at [501, 104] on td at bounding box center [494, 107] width 22 height 28
click at [496, 106] on icon "button" at bounding box center [494, 106] width 8 height 8
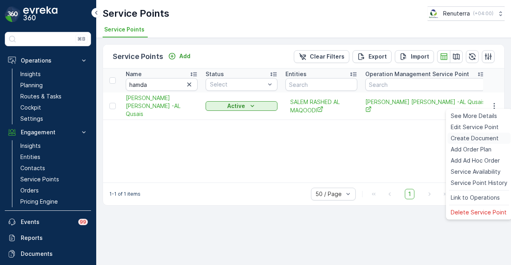
click at [491, 141] on span "Create Document" at bounding box center [474, 138] width 48 height 8
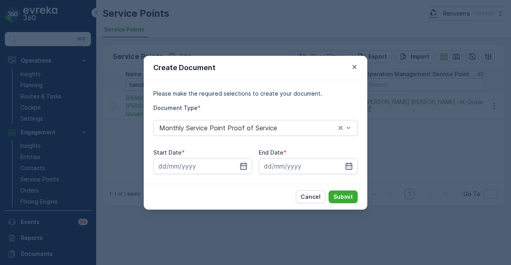
drag, startPoint x: 247, startPoint y: 164, endPoint x: 236, endPoint y: 136, distance: 29.9
click at [246, 163] on div at bounding box center [202, 166] width 99 height 16
click at [237, 166] on input at bounding box center [202, 166] width 99 height 16
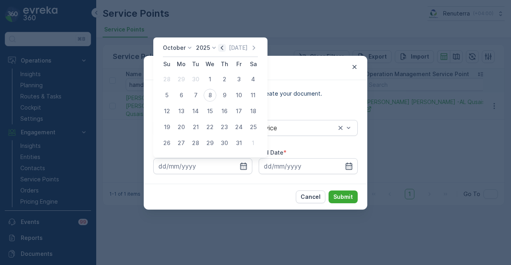
click at [225, 51] on icon "button" at bounding box center [222, 48] width 8 height 8
drag, startPoint x: 182, startPoint y: 78, endPoint x: 225, endPoint y: 107, distance: 51.9
click at [182, 79] on div "1" at bounding box center [181, 79] width 13 height 13
type input "01.09.2025"
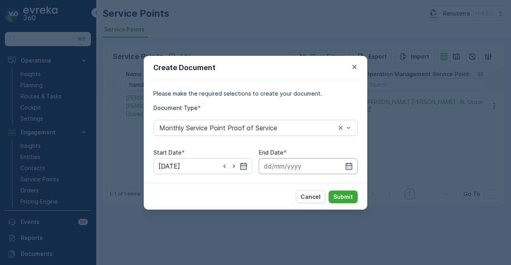
click at [348, 161] on input at bounding box center [307, 166] width 99 height 16
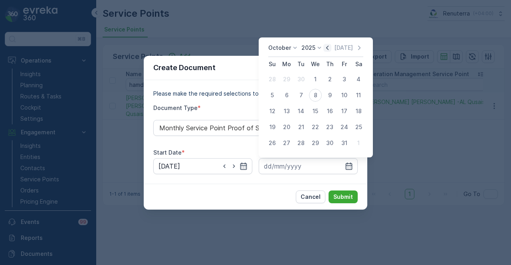
click at [328, 47] on icon "button" at bounding box center [327, 47] width 2 height 4
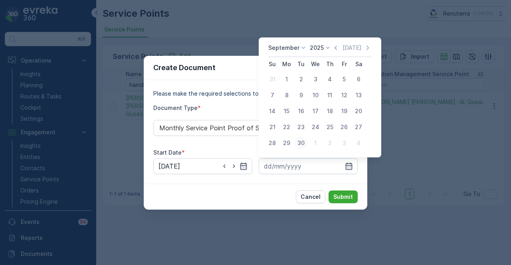
click at [295, 140] on div "30" at bounding box center [300, 143] width 13 height 13
type input "30.09.2025"
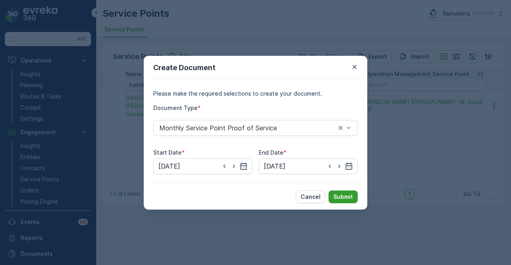
click at [350, 203] on button "Submit" at bounding box center [342, 197] width 29 height 13
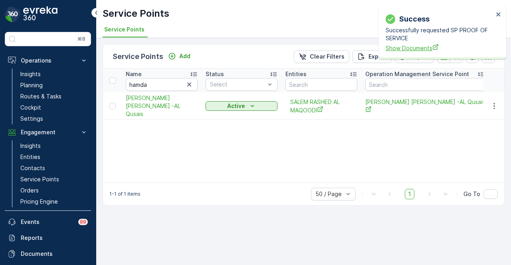
click at [409, 49] on span "Show Documents" at bounding box center [439, 48] width 108 height 8
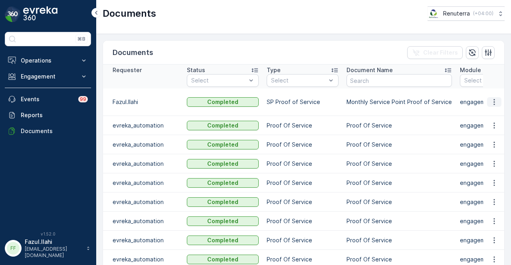
click at [494, 98] on icon "button" at bounding box center [494, 102] width 8 height 8
click at [493, 108] on span "See Details" at bounding box center [491, 109] width 31 height 8
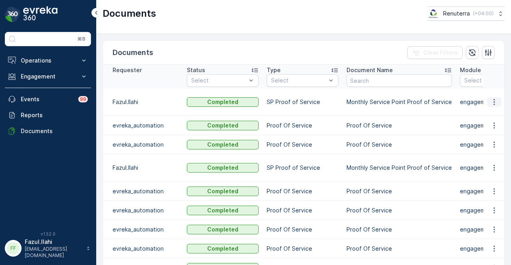
click at [492, 101] on icon "button" at bounding box center [494, 102] width 8 height 8
click at [491, 110] on span "See Details" at bounding box center [491, 113] width 31 height 8
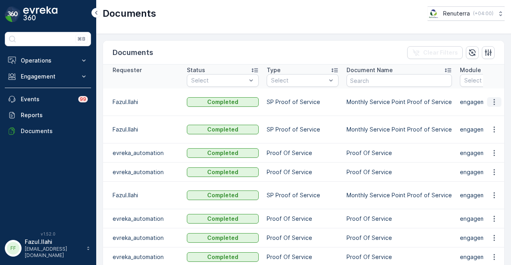
click at [490, 99] on icon "button" at bounding box center [494, 102] width 8 height 8
click at [491, 112] on span "See Details" at bounding box center [491, 113] width 31 height 8
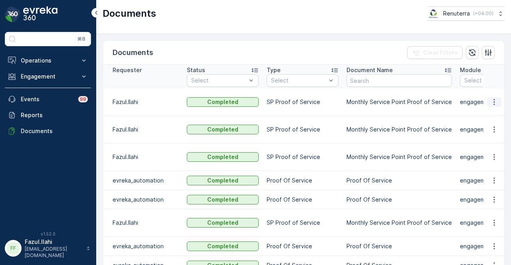
click at [496, 100] on button "button" at bounding box center [494, 102] width 14 height 10
click at [496, 109] on span "See Details" at bounding box center [491, 109] width 31 height 8
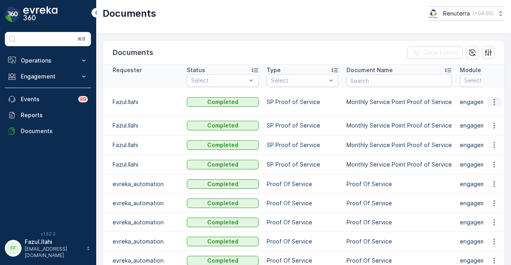
click at [490, 98] on icon "button" at bounding box center [494, 102] width 8 height 8
click at [488, 107] on span "See Details" at bounding box center [491, 109] width 31 height 8
click at [74, 77] on p "Engagement" at bounding box center [48, 77] width 54 height 8
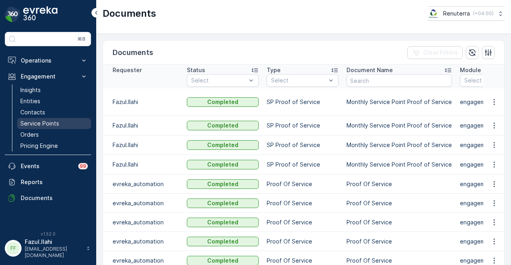
click at [74, 125] on link "Service Points" at bounding box center [54, 123] width 74 height 11
